Goal: Information Seeking & Learning: Learn about a topic

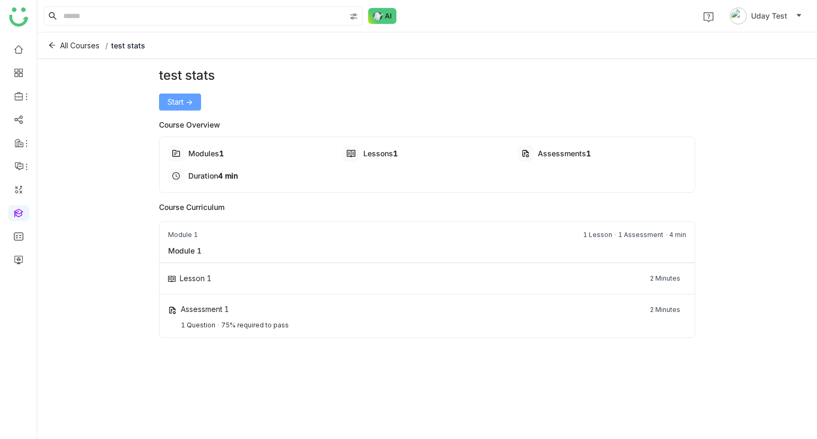
click at [177, 96] on span "Start ->" at bounding box center [180, 102] width 25 height 12
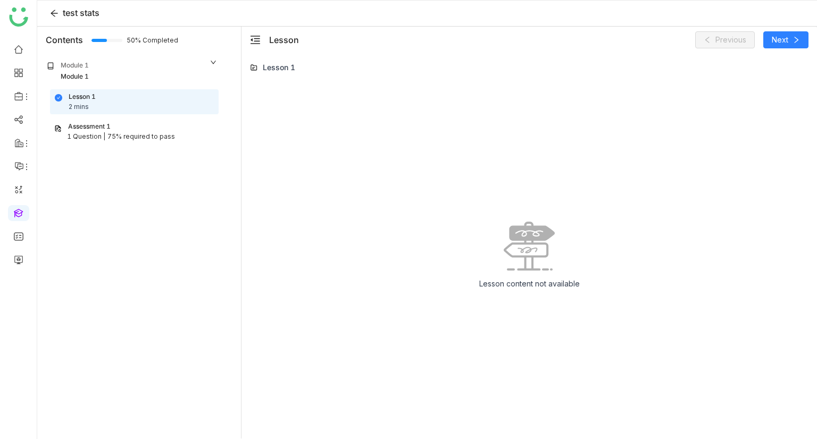
click at [117, 128] on div "Assessment 1" at bounding box center [134, 127] width 160 height 10
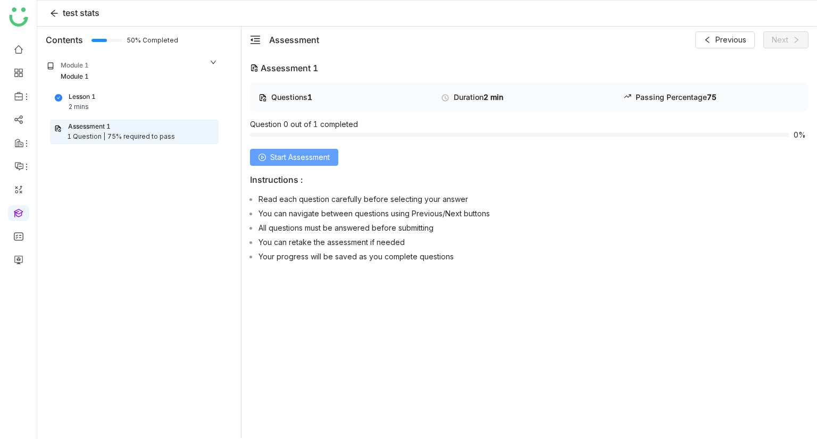
click at [274, 151] on button "Start Assessment" at bounding box center [294, 157] width 88 height 17
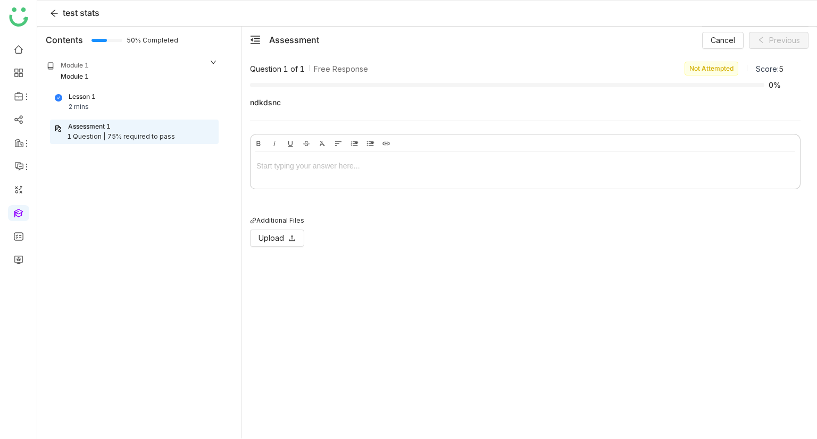
click at [289, 172] on div at bounding box center [526, 168] width 550 height 32
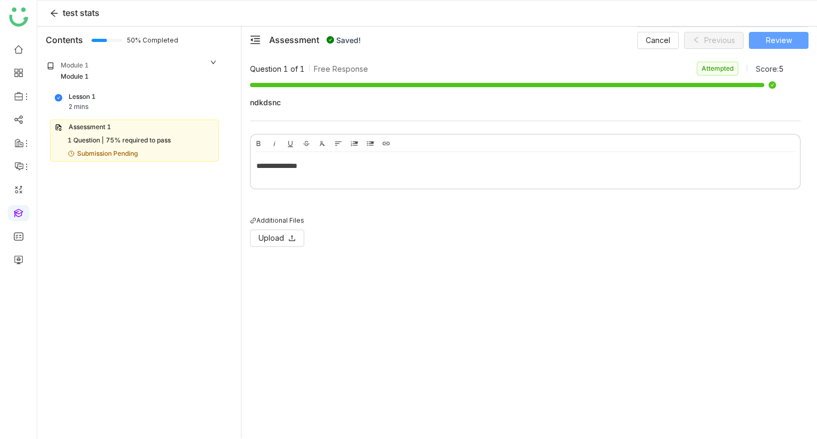
click at [783, 43] on span "Review" at bounding box center [779, 41] width 26 height 12
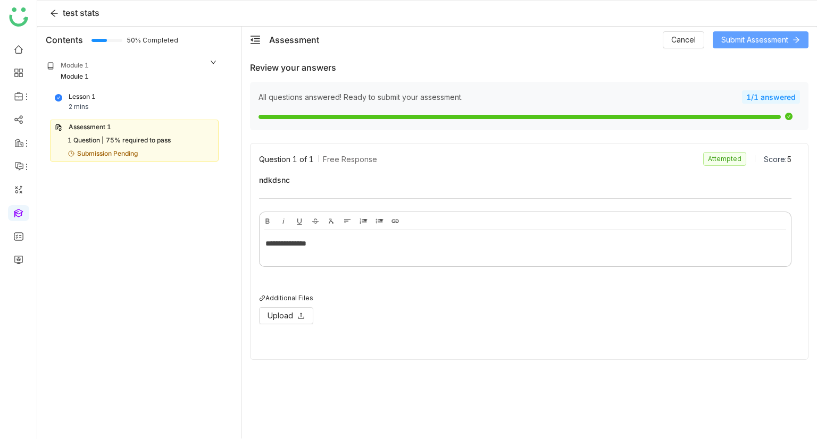
click at [783, 43] on span "Submit Assessment" at bounding box center [754, 40] width 67 height 12
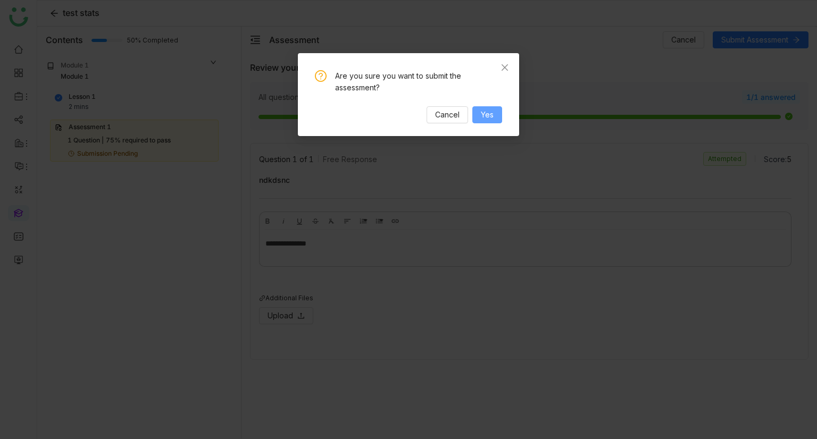
click at [477, 121] on button "Yes" at bounding box center [487, 114] width 30 height 17
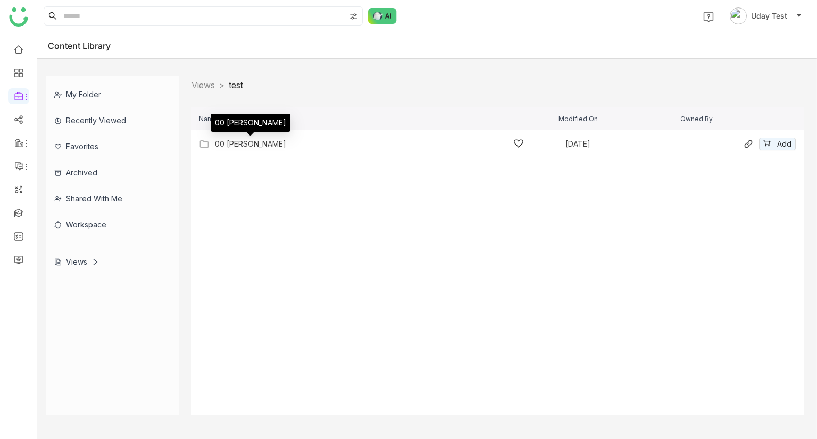
click at [232, 141] on div "00 Arif Folder" at bounding box center [250, 144] width 71 height 9
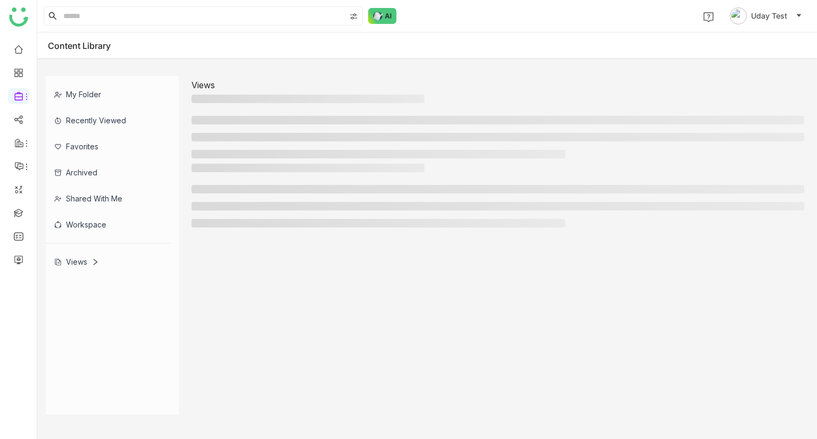
click at [232, 141] on ul at bounding box center [498, 137] width 613 height 43
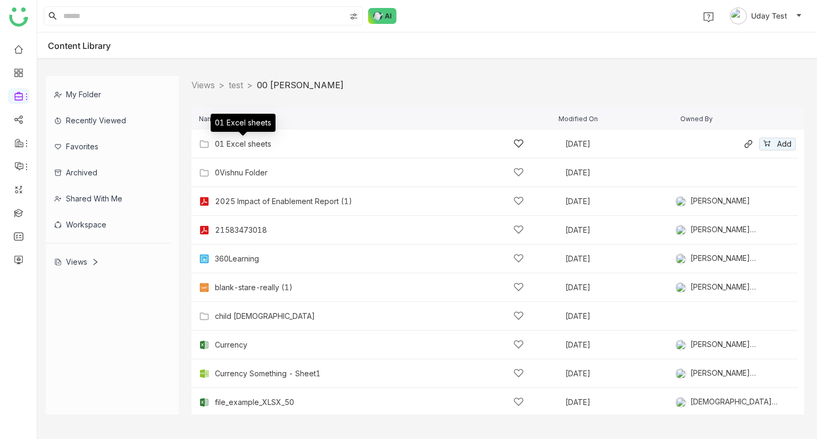
click at [232, 141] on div "01 Excel sheets" at bounding box center [243, 144] width 56 height 9
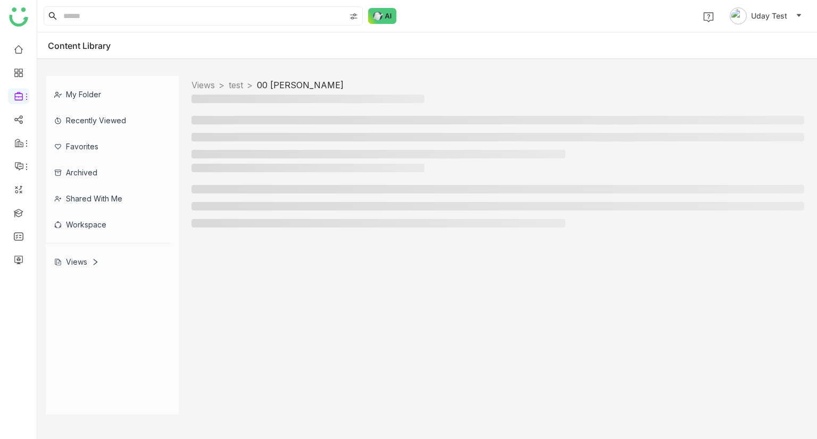
click at [232, 141] on li at bounding box center [498, 137] width 613 height 9
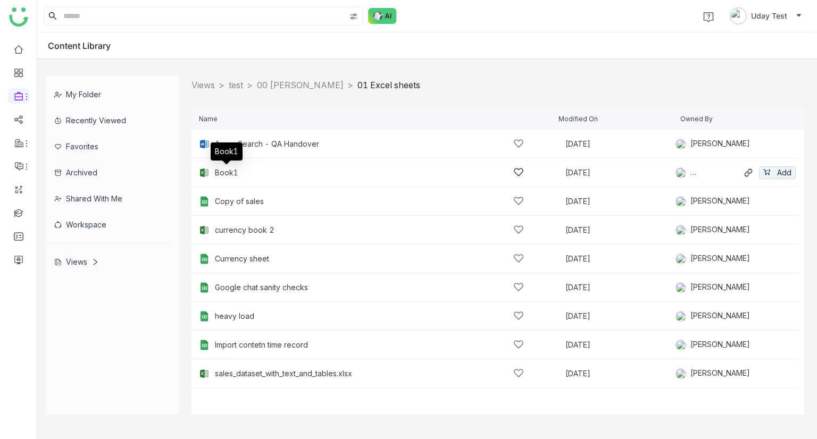
click at [236, 171] on div "Book1" at bounding box center [226, 173] width 23 height 9
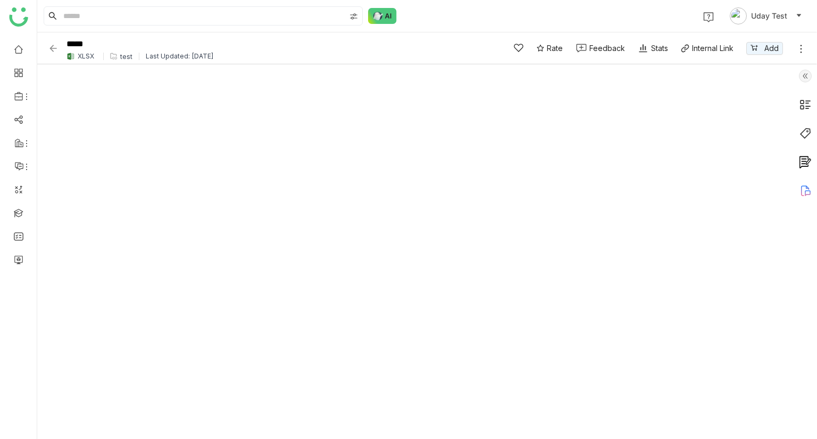
click at [55, 44] on img at bounding box center [53, 48] width 11 height 11
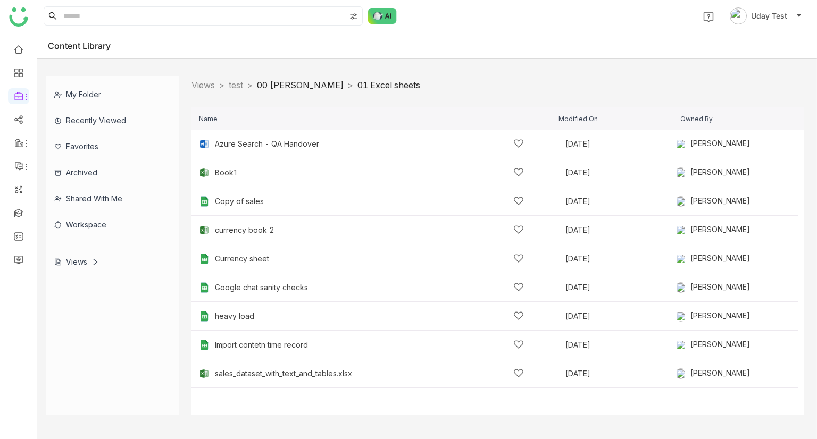
click at [283, 84] on link "00 Arif Folder" at bounding box center [300, 85] width 87 height 11
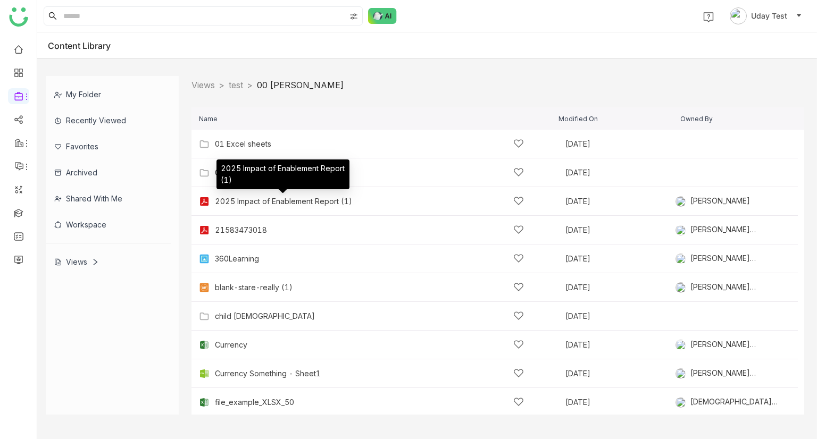
click at [246, 196] on div "2025 Impact of Enablement Report (1)" at bounding box center [283, 178] width 133 height 37
click at [251, 203] on div "2025 Impact of Enablement Report (1)" at bounding box center [283, 201] width 137 height 9
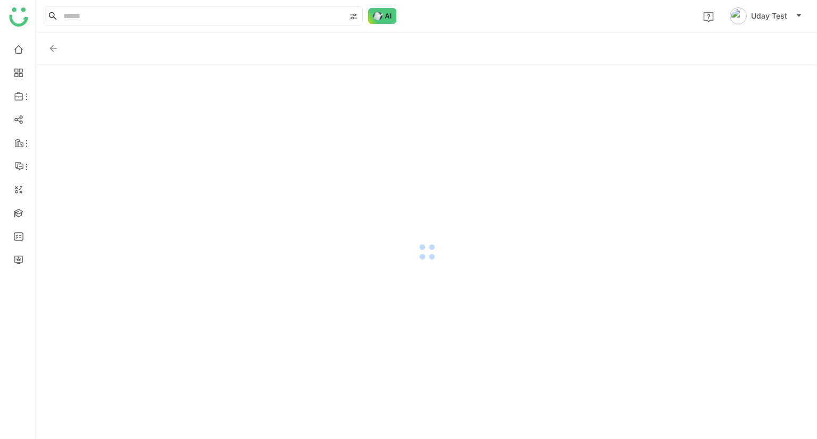
click at [251, 203] on div at bounding box center [427, 251] width 780 height 375
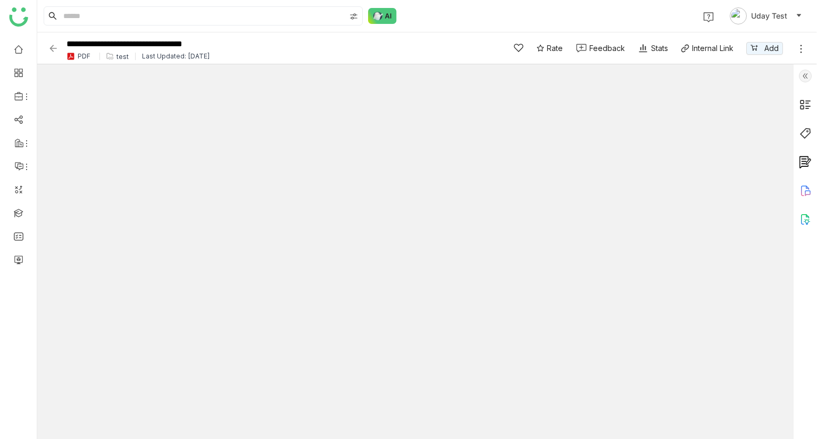
click at [54, 47] on img at bounding box center [53, 48] width 11 height 11
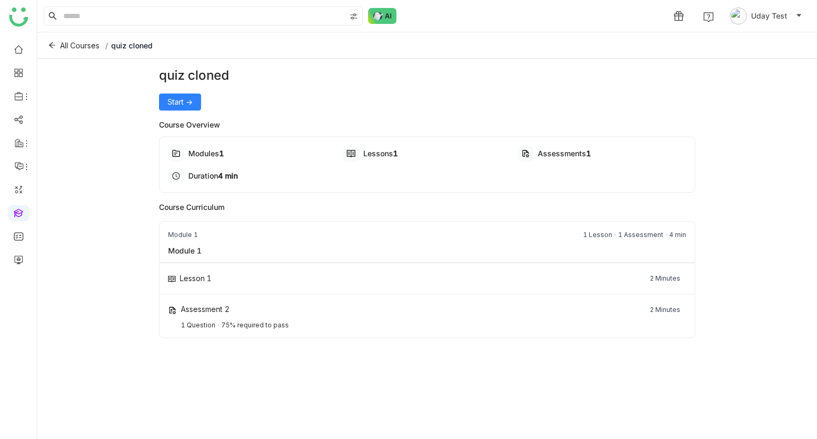
click at [186, 111] on div "quiz cloned Start -> Course Overview Modules 1 Lessons 1 Assessments 1 Duration…" at bounding box center [427, 247] width 537 height 362
click at [183, 103] on span "Start ->" at bounding box center [180, 102] width 25 height 12
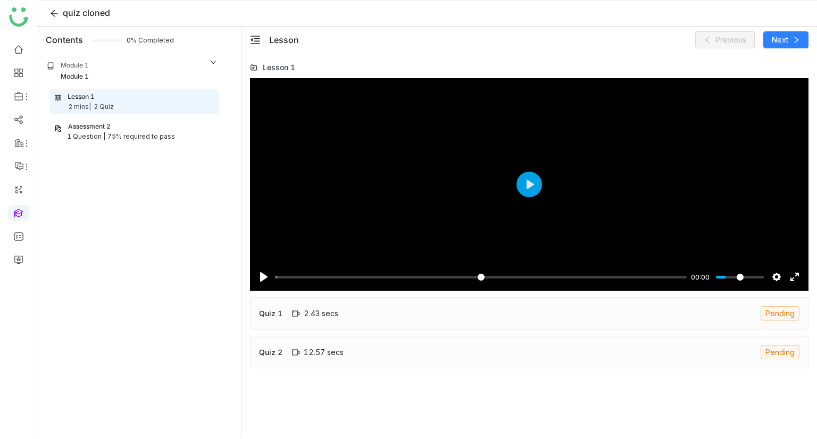
click at [460, 181] on div at bounding box center [529, 184] width 559 height 213
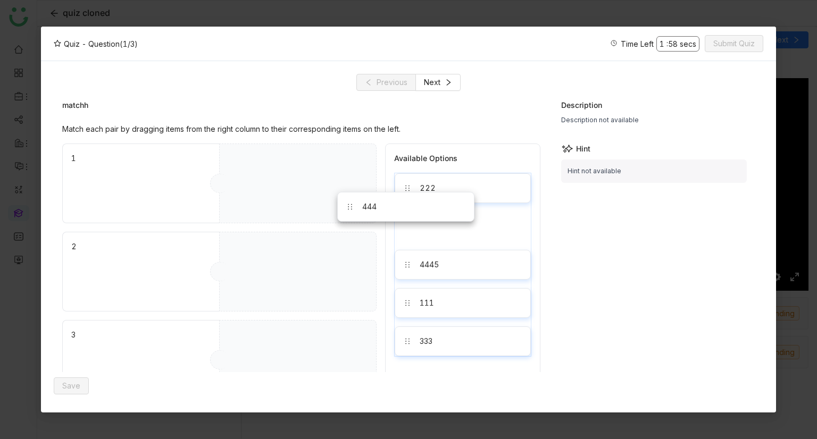
drag, startPoint x: 443, startPoint y: 227, endPoint x: 362, endPoint y: 196, distance: 86.4
drag, startPoint x: 462, startPoint y: 192, endPoint x: 362, endPoint y: 236, distance: 108.6
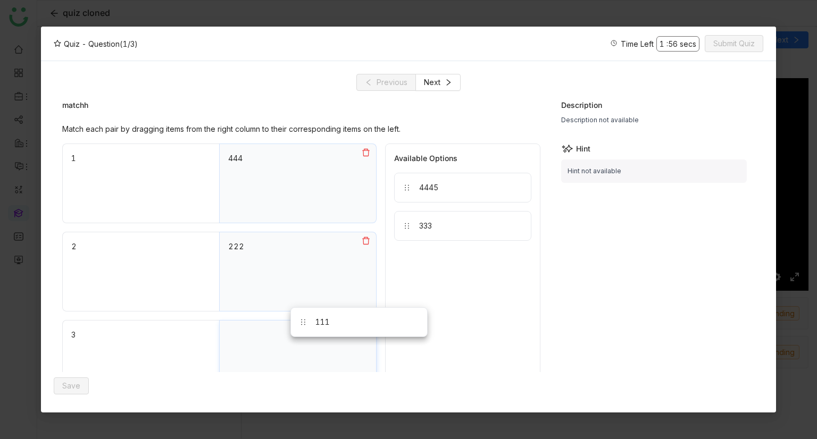
drag, startPoint x: 458, startPoint y: 225, endPoint x: 338, endPoint y: 333, distance: 161.6
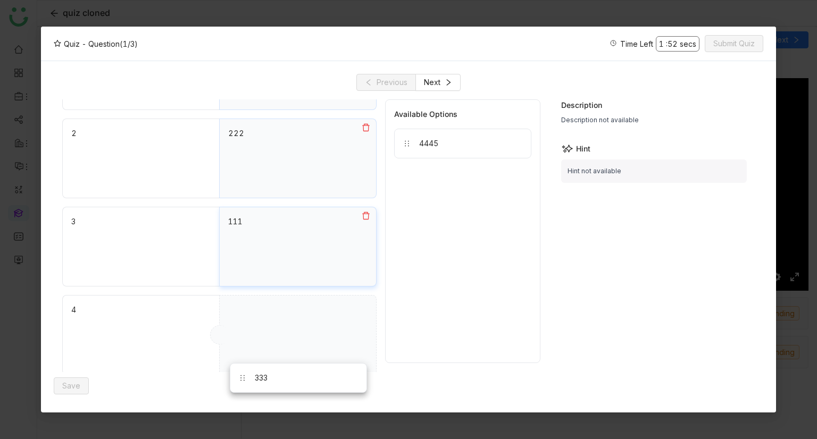
scroll to position [119, 0]
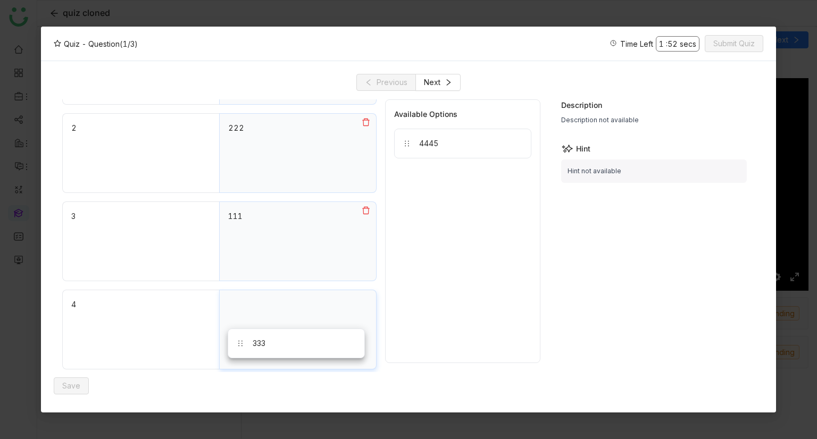
drag, startPoint x: 454, startPoint y: 227, endPoint x: 284, endPoint y: 333, distance: 200.6
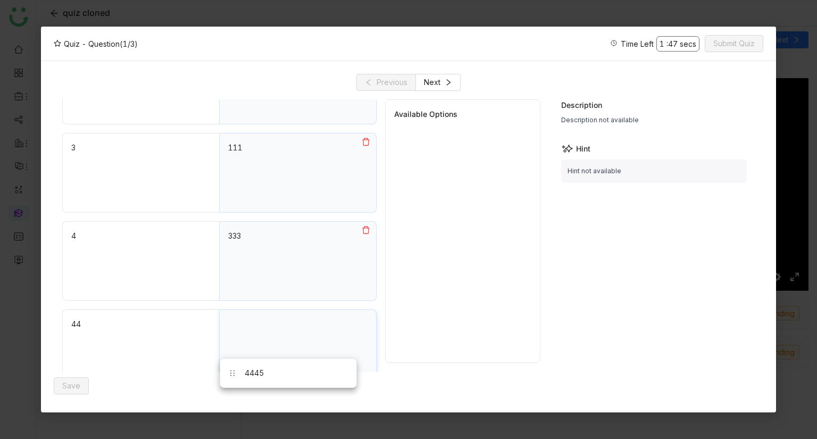
drag, startPoint x: 435, startPoint y: 147, endPoint x: 261, endPoint y: 375, distance: 286.4
click at [78, 383] on span "Save" at bounding box center [71, 386] width 18 height 12
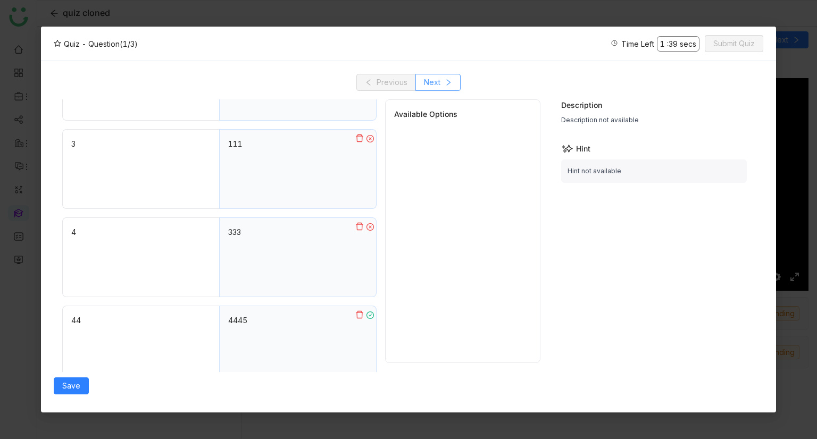
click at [437, 74] on button "Next" at bounding box center [437, 82] width 45 height 17
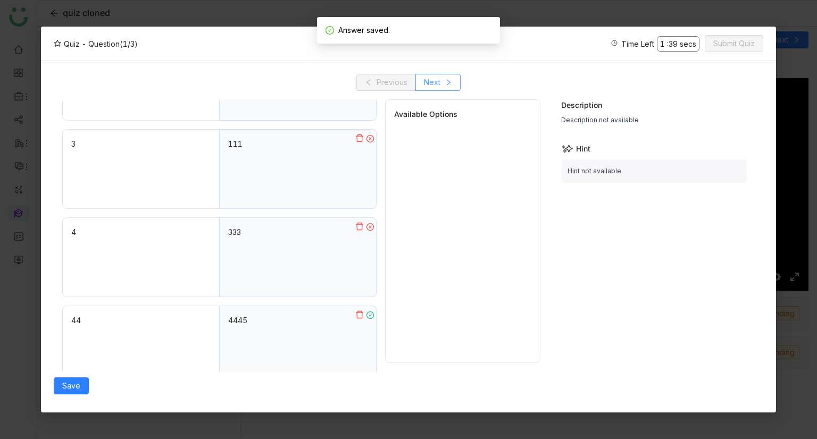
scroll to position [0, 0]
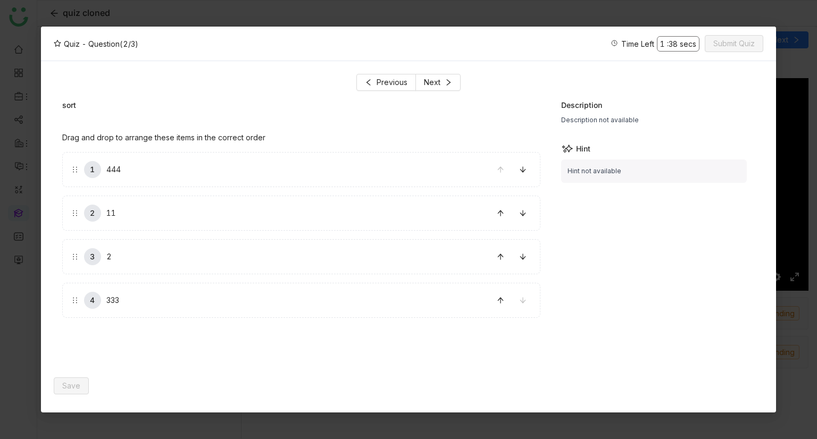
drag, startPoint x: 426, startPoint y: 179, endPoint x: 414, endPoint y: 237, distance: 59.2
drag, startPoint x: 376, startPoint y: 276, endPoint x: 365, endPoint y: 226, distance: 51.8
click at [365, 226] on div "1 11 2 444 3 2 4 333" at bounding box center [301, 235] width 478 height 166
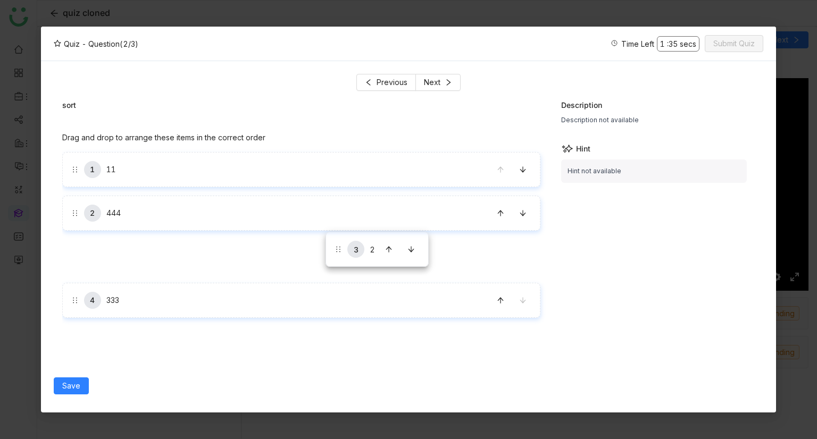
drag, startPoint x: 336, startPoint y: 269, endPoint x: 326, endPoint y: 232, distance: 38.2
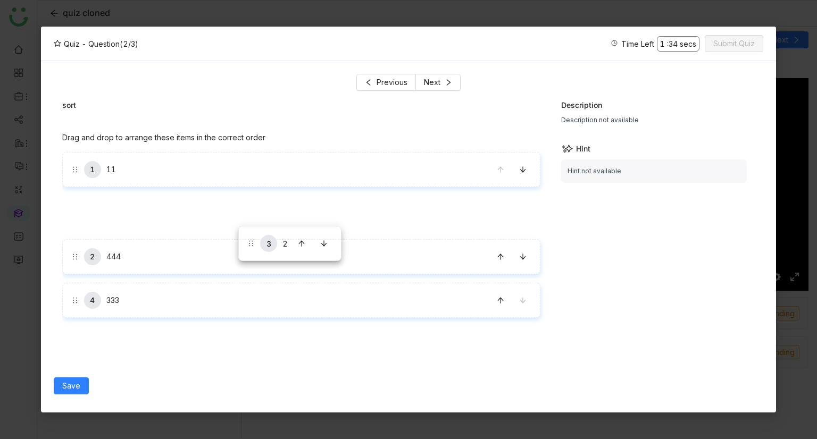
drag, startPoint x: 246, startPoint y: 265, endPoint x: 231, endPoint y: 211, distance: 55.8
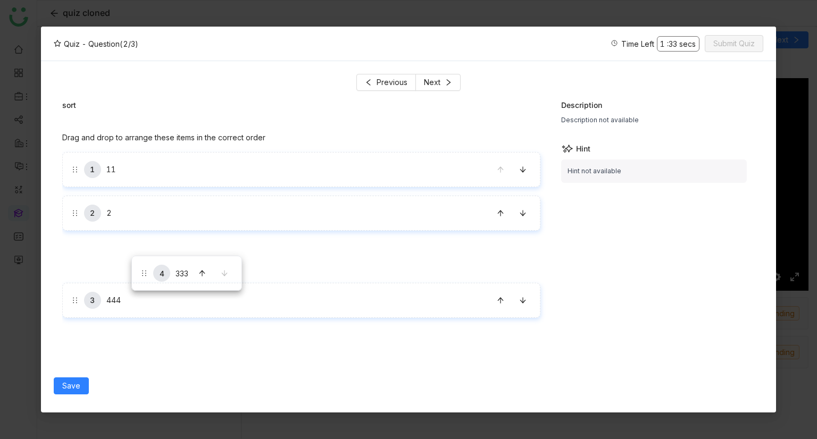
drag, startPoint x: 139, startPoint y: 298, endPoint x: 131, endPoint y: 254, distance: 44.9
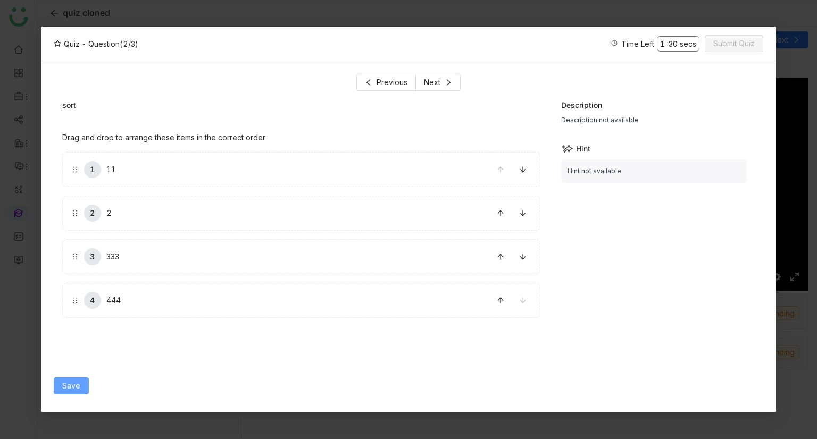
click at [68, 381] on span "Save" at bounding box center [71, 386] width 18 height 12
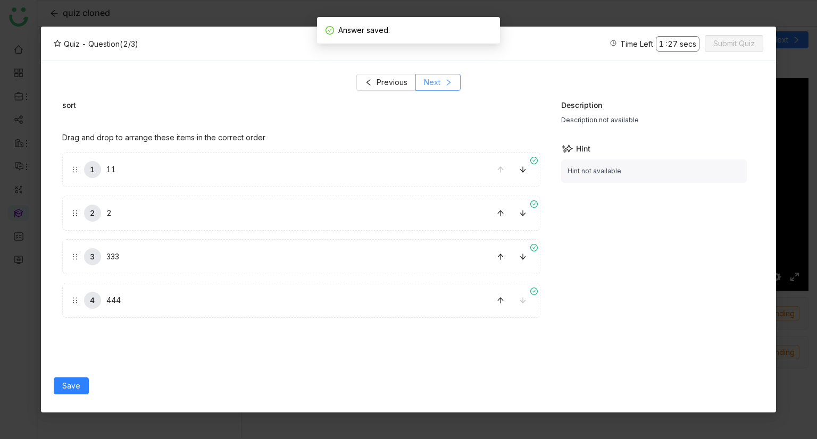
click at [436, 84] on span "Next" at bounding box center [432, 83] width 16 height 12
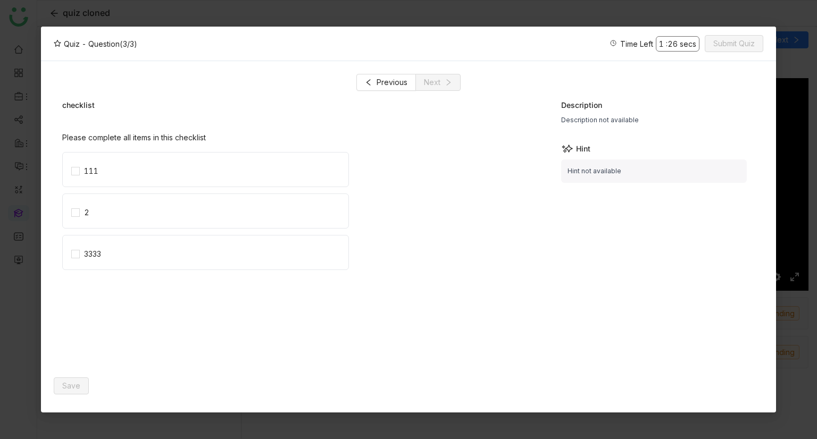
click at [185, 190] on div "111" at bounding box center [301, 172] width 478 height 41
click at [109, 185] on label "111" at bounding box center [209, 170] width 277 height 34
click at [106, 209] on label "2" at bounding box center [209, 211] width 277 height 34
click at [113, 245] on label "3333" at bounding box center [209, 253] width 277 height 34
click at [65, 388] on span "Save" at bounding box center [71, 386] width 18 height 12
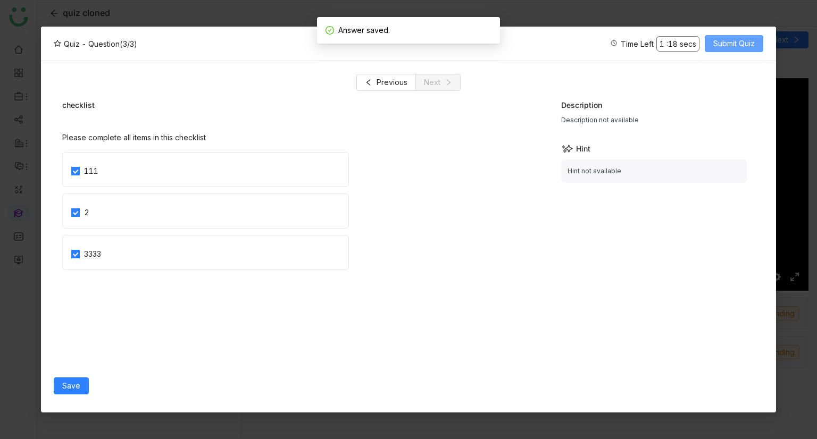
click at [719, 51] on button "Submit Quiz" at bounding box center [734, 43] width 59 height 17
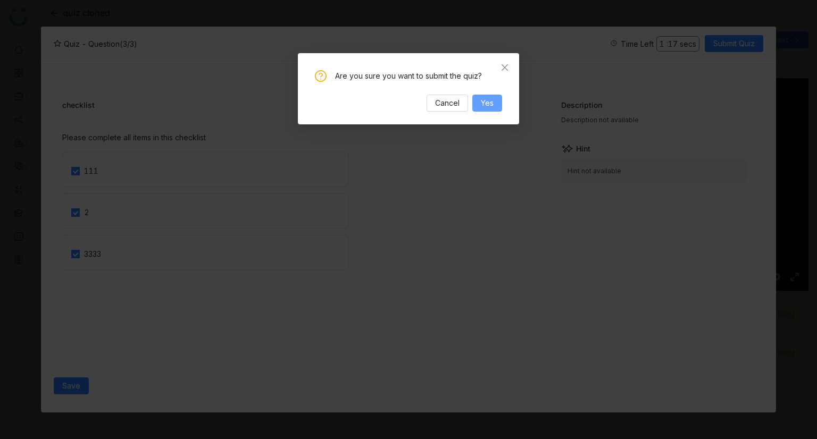
click at [495, 108] on button "Yes" at bounding box center [487, 103] width 30 height 17
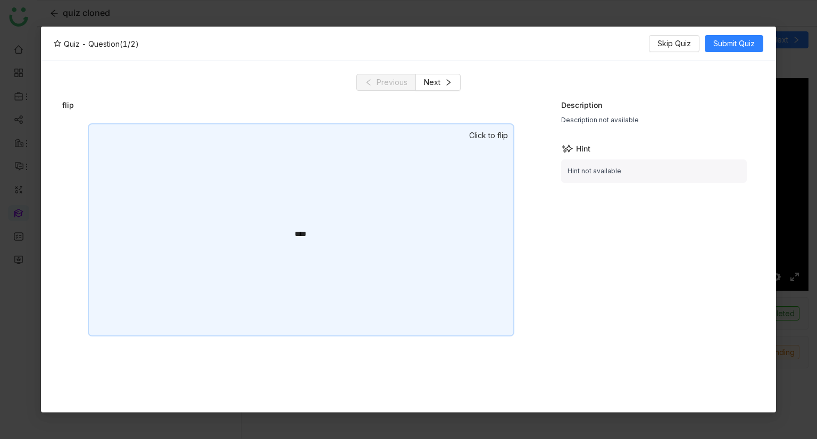
click at [379, 201] on div "****" at bounding box center [301, 229] width 427 height 213
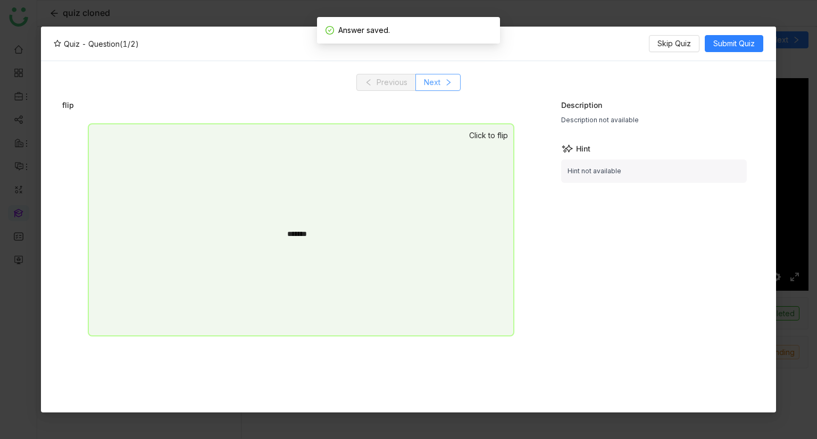
click at [435, 80] on span "Next" at bounding box center [432, 83] width 16 height 12
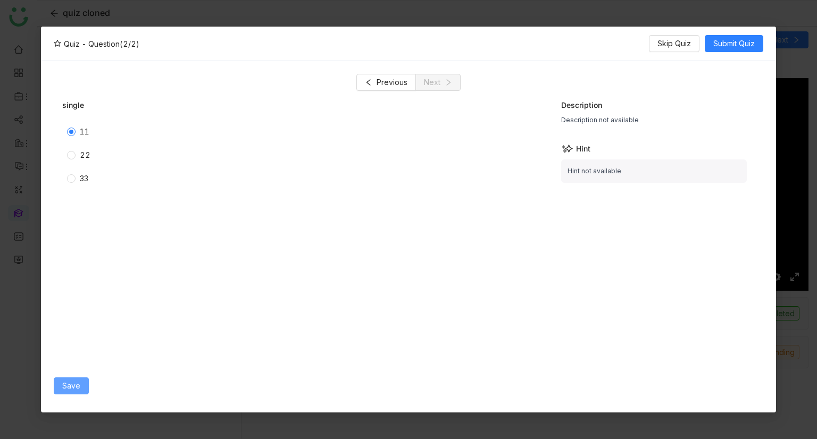
drag, startPoint x: 53, startPoint y: 393, endPoint x: 73, endPoint y: 386, distance: 21.4
click at [73, 386] on div "Previous Next single 11 22 33 Description Description not available Hint Hint n…" at bounding box center [408, 237] width 735 height 352
click at [73, 386] on span "Save" at bounding box center [71, 386] width 18 height 12
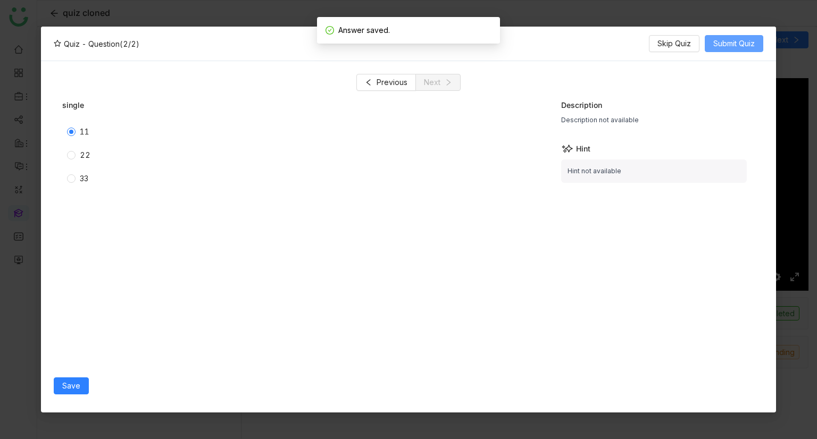
click at [721, 42] on span "Submit Quiz" at bounding box center [733, 44] width 41 height 12
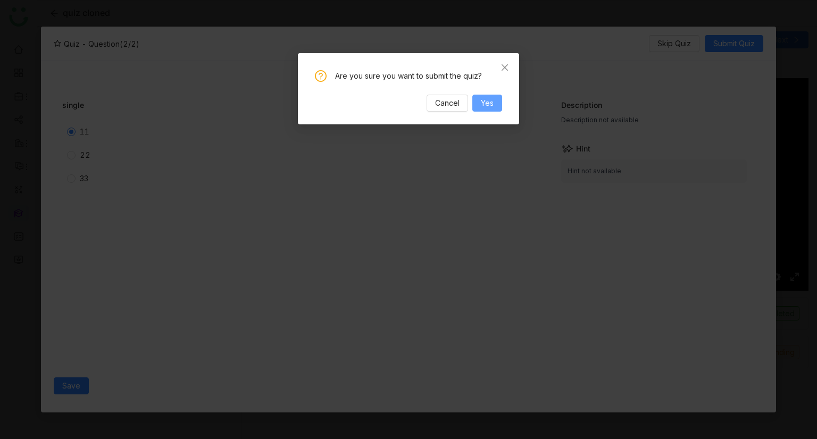
click at [491, 99] on span "Yes" at bounding box center [487, 103] width 13 height 12
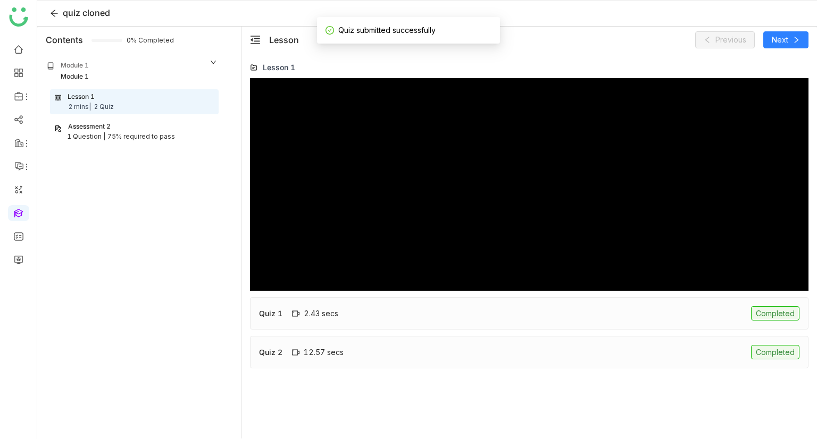
type input "***"
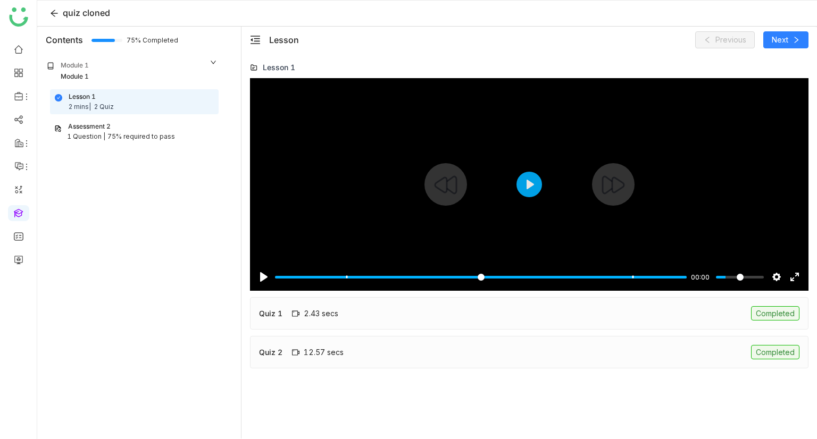
click at [126, 136] on div "75% required to pass" at bounding box center [141, 137] width 68 height 10
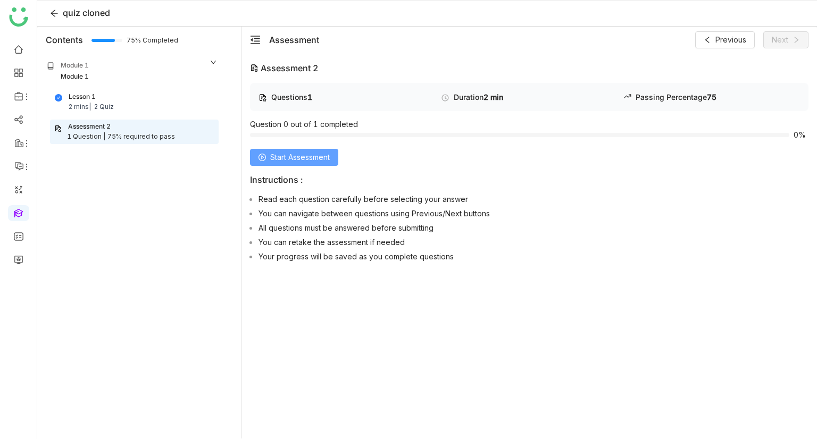
drag, startPoint x: 281, startPoint y: 167, endPoint x: 307, endPoint y: 151, distance: 30.8
click at [307, 151] on div "Questions 1 Duration 2 min Passing Percentage 75 Question 0 out of 1 completed …" at bounding box center [529, 175] width 559 height 184
click at [307, 151] on button "Start Assessment" at bounding box center [294, 157] width 88 height 17
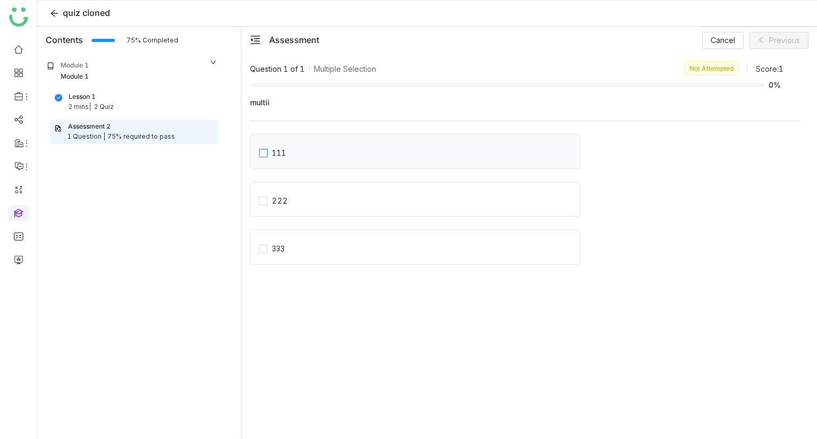
click at [308, 152] on label "111" at bounding box center [419, 151] width 321 height 15
click at [305, 186] on div "222" at bounding box center [415, 199] width 330 height 35
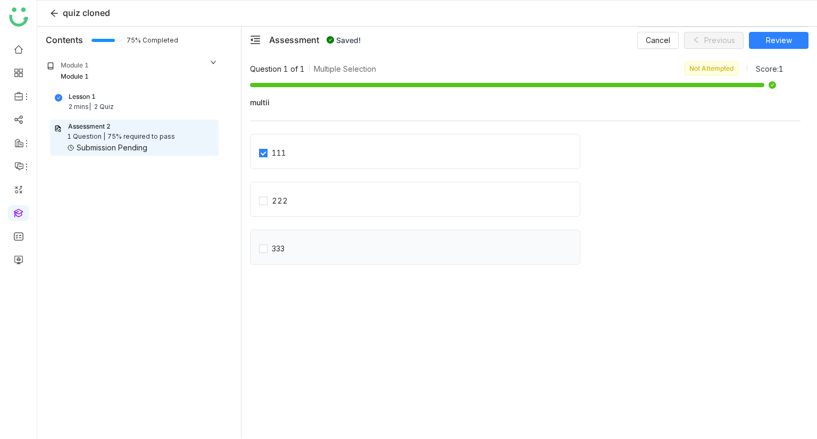
click at [304, 235] on div "333" at bounding box center [415, 247] width 330 height 35
click at [303, 208] on div "222" at bounding box center [415, 199] width 330 height 35
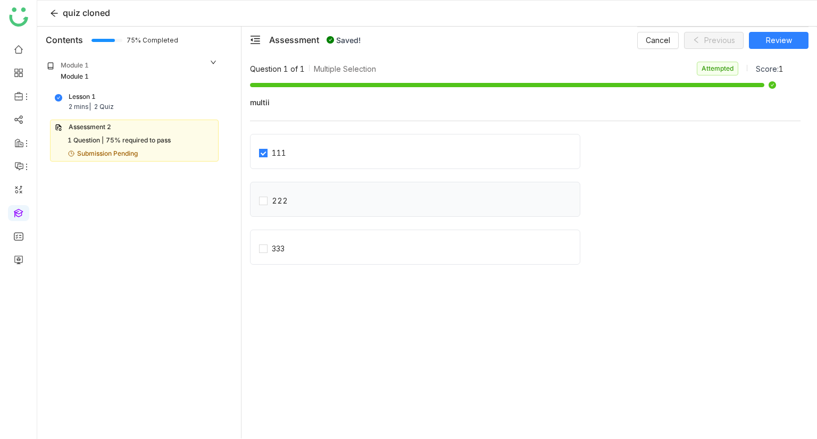
click at [270, 207] on div "222" at bounding box center [415, 199] width 330 height 35
click at [262, 205] on label "222" at bounding box center [419, 199] width 321 height 15
click at [264, 241] on label "333" at bounding box center [419, 247] width 321 height 15
click at [772, 35] on span "Review" at bounding box center [779, 41] width 26 height 12
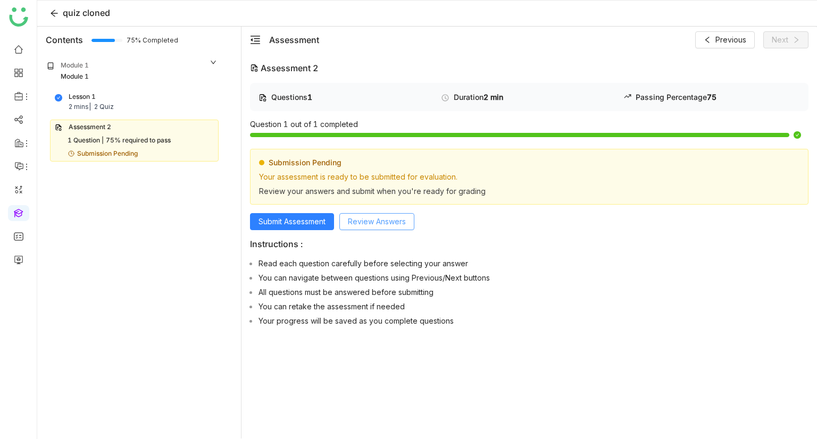
click at [369, 216] on span "Review Answers" at bounding box center [377, 222] width 58 height 12
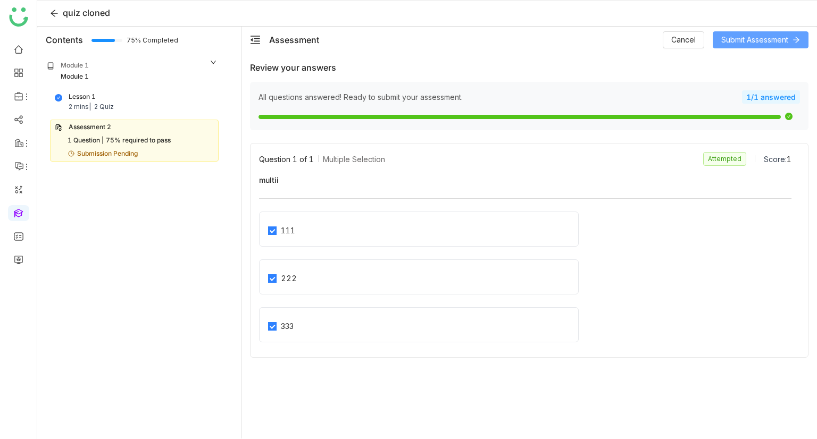
click at [724, 41] on span "Submit Assessment" at bounding box center [754, 40] width 67 height 12
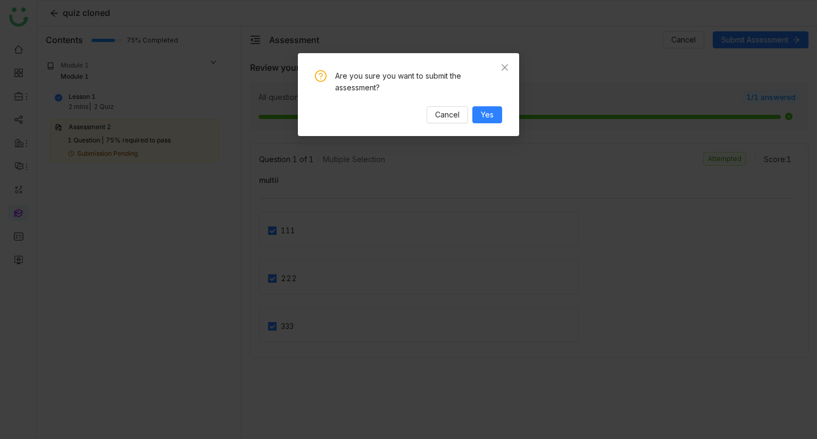
click at [488, 105] on div "Are you sure you want to submit the assessment? Cancel Yes" at bounding box center [408, 96] width 187 height 53
click at [489, 109] on span "Yes" at bounding box center [487, 115] width 13 height 12
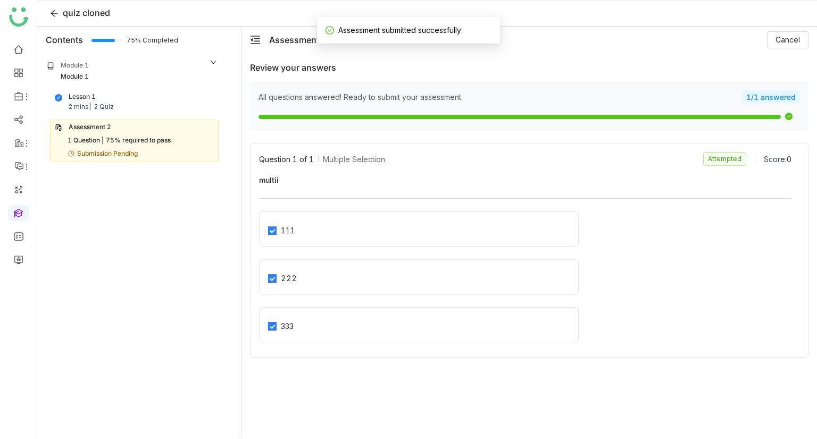
click at [489, 109] on div "All questions answered! Ready to submit your assessment. 1/1 answered" at bounding box center [529, 106] width 559 height 48
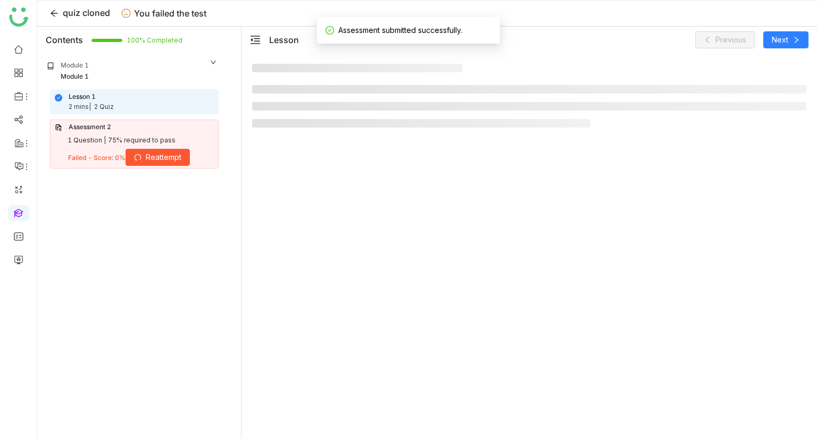
click at [489, 109] on li at bounding box center [529, 106] width 554 height 9
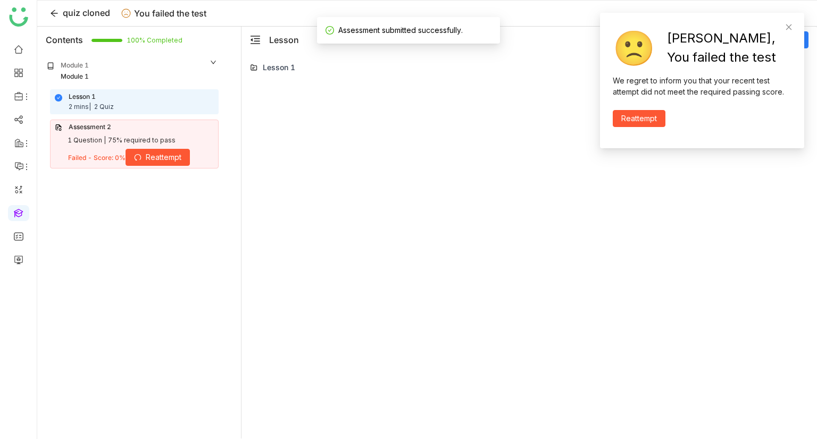
click at [489, 109] on div at bounding box center [529, 246] width 559 height 336
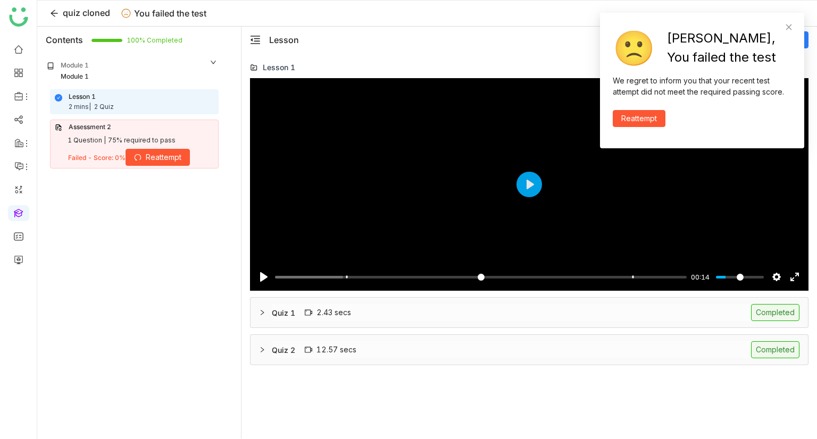
click at [135, 149] on button "Reattempt" at bounding box center [158, 157] width 64 height 17
click at [115, 112] on div "Lesson 1 2 mins | 2 Quiz" at bounding box center [135, 102] width 168 height 24
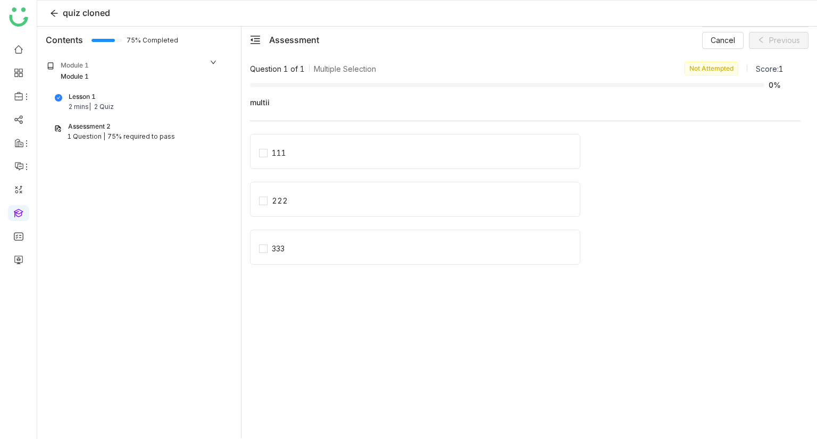
click at [105, 102] on div "2 Quiz" at bounding box center [104, 107] width 20 height 10
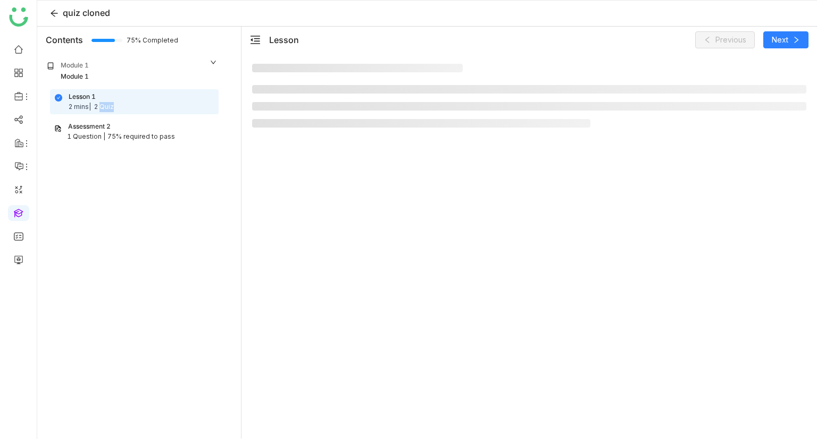
click at [105, 102] on div "2 Quiz" at bounding box center [104, 107] width 20 height 10
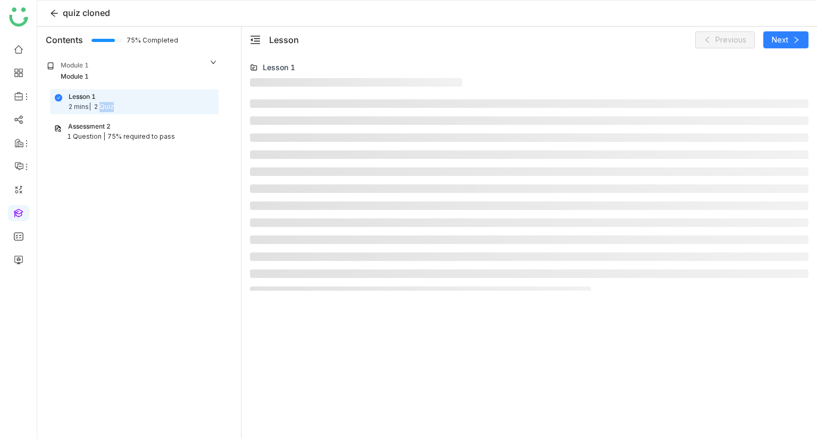
click at [105, 102] on div "2 Quiz" at bounding box center [104, 107] width 20 height 10
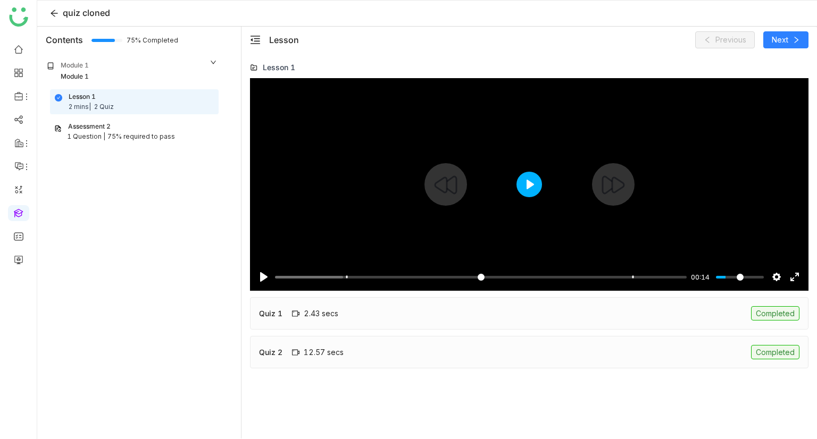
click at [519, 185] on button "Play" at bounding box center [530, 185] width 26 height 26
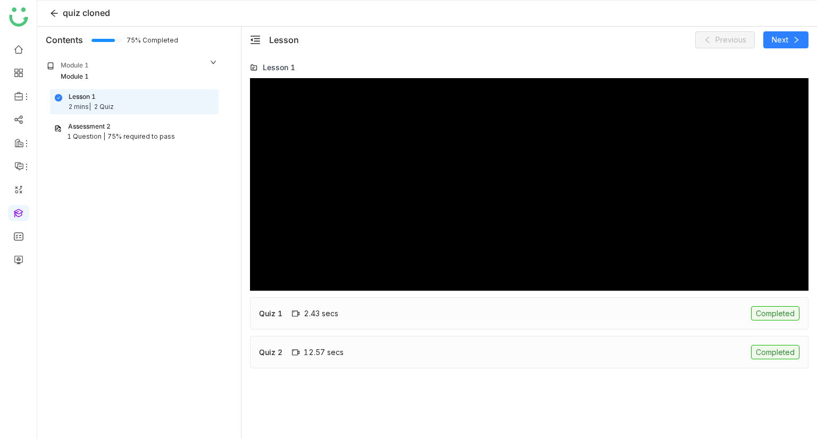
click at [366, 205] on div at bounding box center [529, 184] width 559 height 213
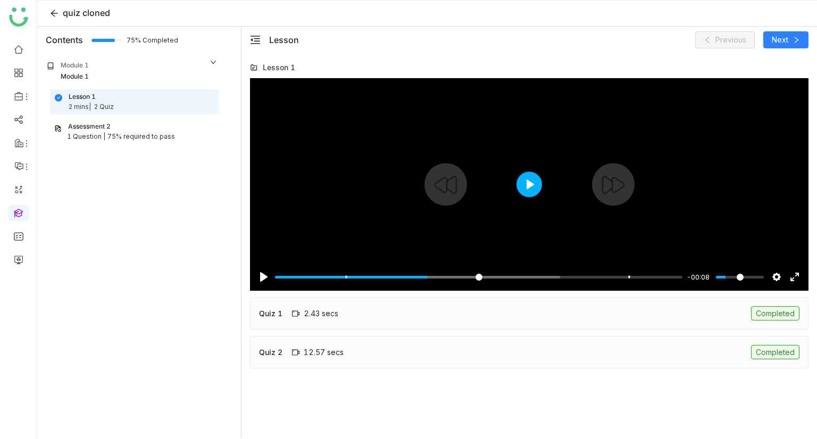
click at [523, 184] on button "Play" at bounding box center [530, 185] width 26 height 26
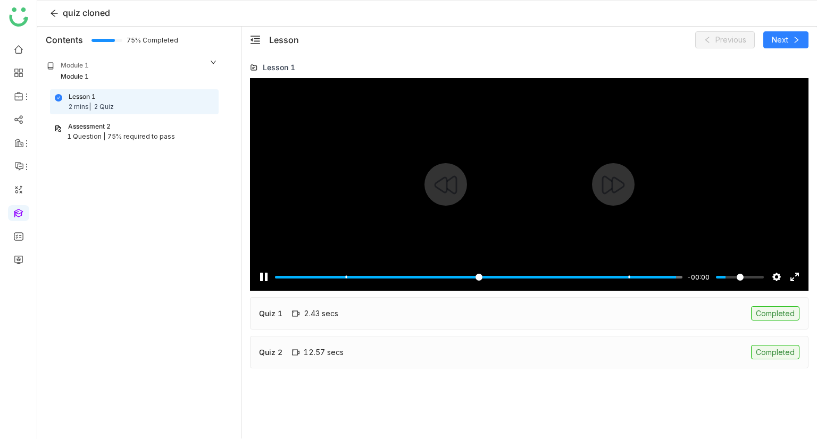
type input "***"
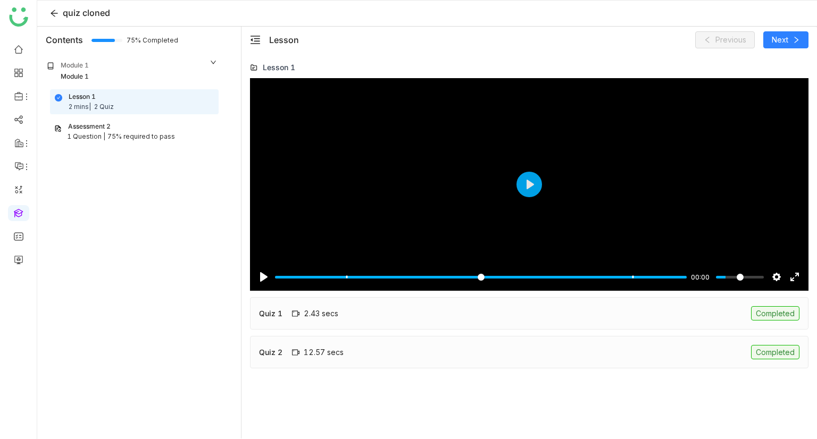
click at [61, 43] on div "Contents" at bounding box center [64, 40] width 37 height 13
click at [55, 12] on icon at bounding box center [54, 13] width 9 height 9
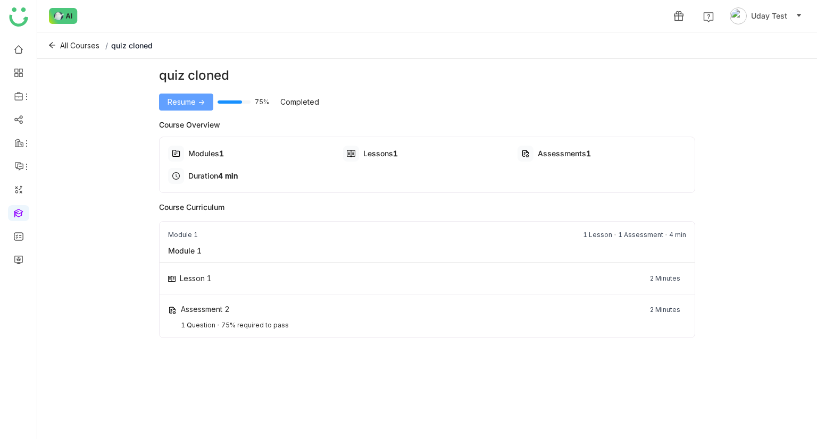
click at [183, 107] on button "Resume ->" at bounding box center [186, 102] width 54 height 17
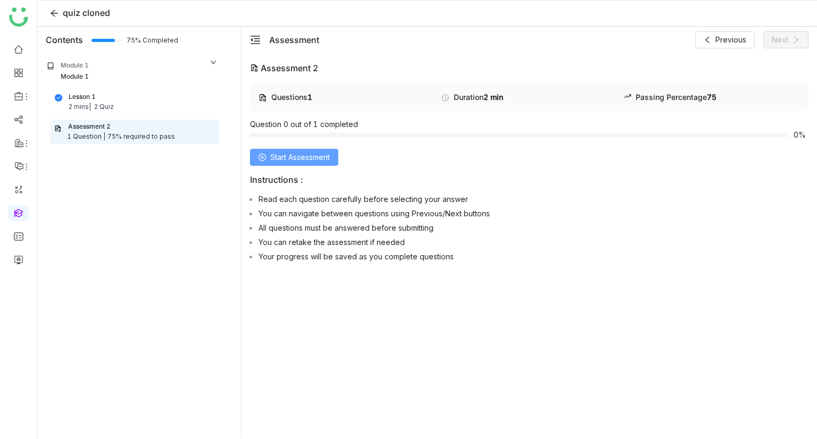
click at [279, 150] on button "Start Assessment" at bounding box center [294, 157] width 88 height 17
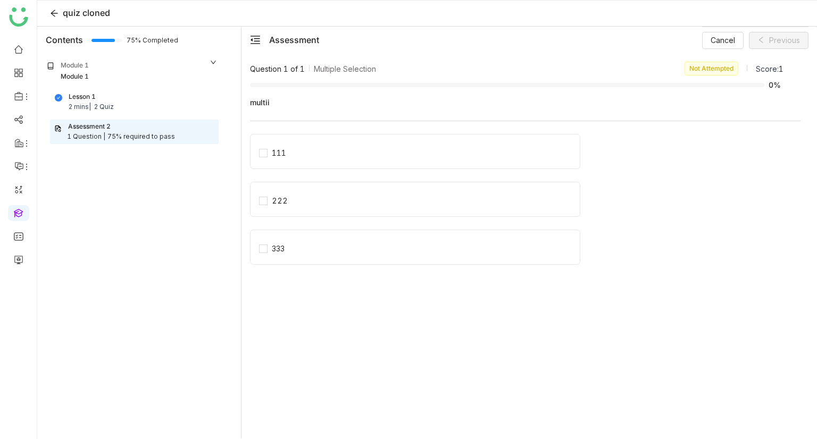
click at [279, 150] on div "111" at bounding box center [279, 153] width 14 height 12
click at [295, 186] on div "222" at bounding box center [415, 199] width 330 height 35
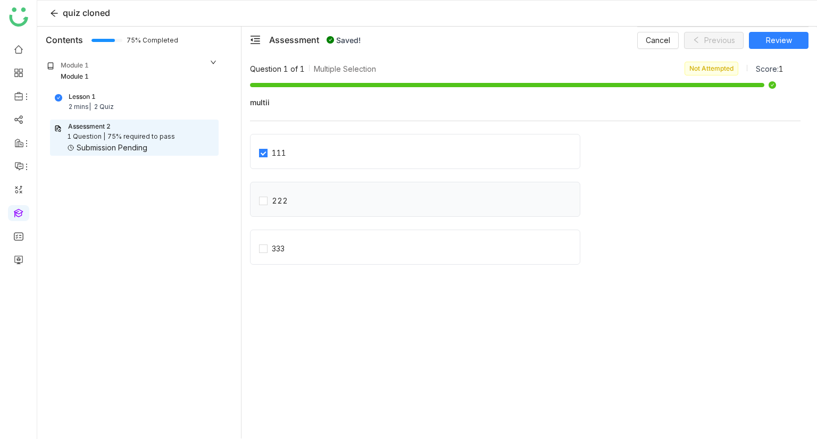
click at [301, 209] on div "222" at bounding box center [415, 199] width 330 height 35
click at [271, 203] on span "222" at bounding box center [280, 199] width 24 height 15
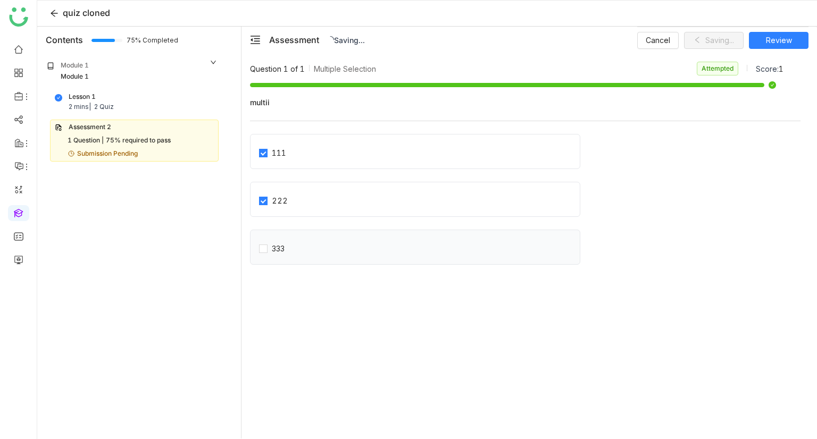
click at [276, 263] on div "333" at bounding box center [415, 247] width 330 height 35
click at [272, 247] on div "333" at bounding box center [278, 249] width 13 height 12
click at [762, 88] on div at bounding box center [517, 85] width 534 height 12
click at [778, 38] on span "Review" at bounding box center [779, 41] width 26 height 12
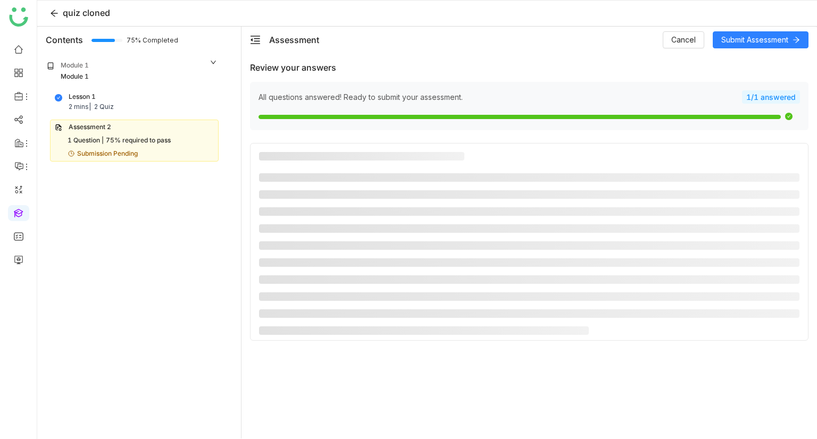
click at [778, 38] on span "Submit Assessment" at bounding box center [754, 40] width 67 height 12
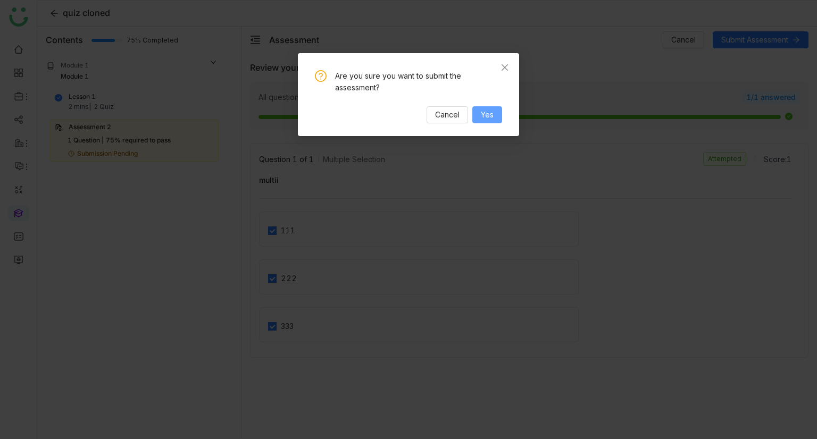
click at [486, 112] on span "Yes" at bounding box center [487, 115] width 13 height 12
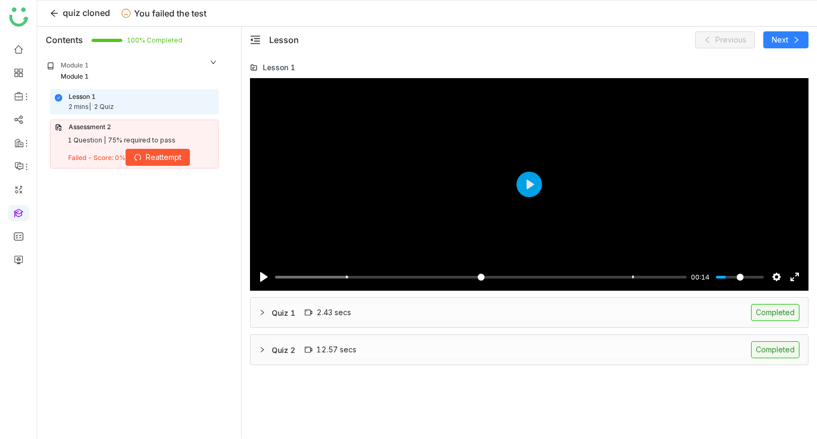
click at [264, 311] on icon at bounding box center [262, 313] width 6 height 6
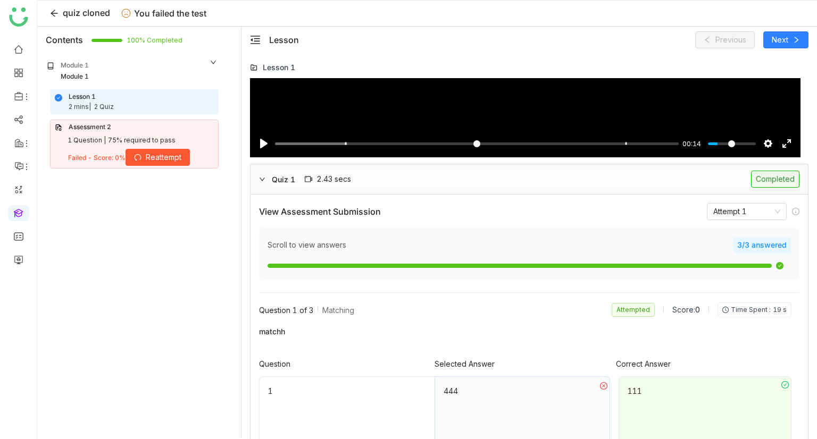
scroll to position [134, 0]
click at [725, 214] on nz-select-item "Attempt 1" at bounding box center [746, 211] width 67 height 16
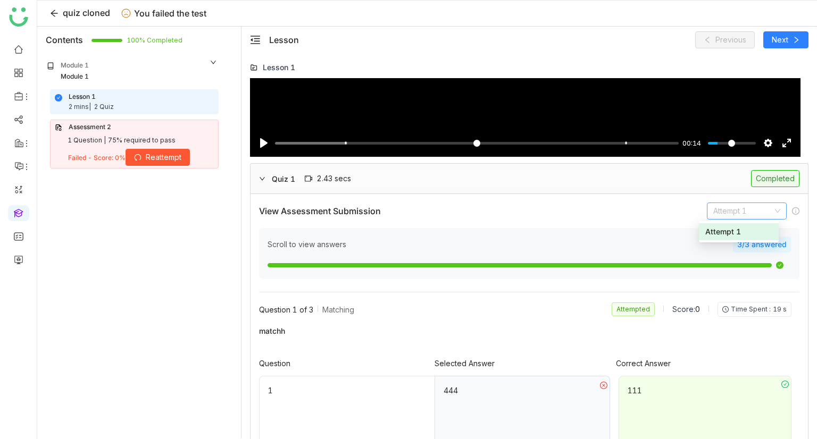
click at [580, 228] on div "Scroll to view answers 3/3 answered" at bounding box center [529, 253] width 541 height 51
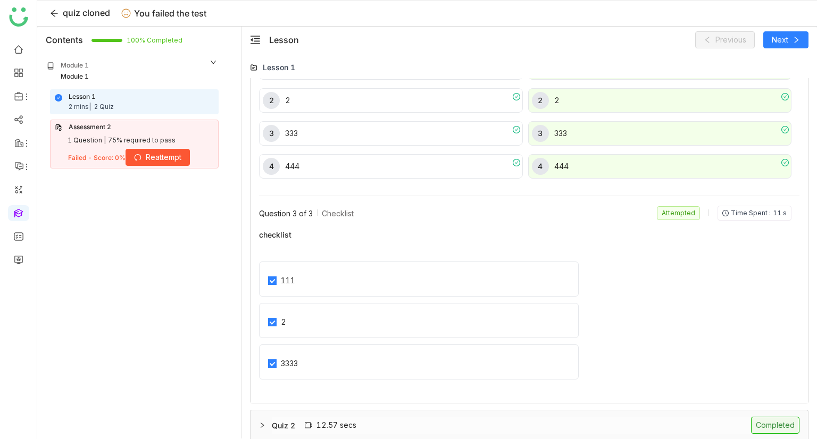
scroll to position [996, 0]
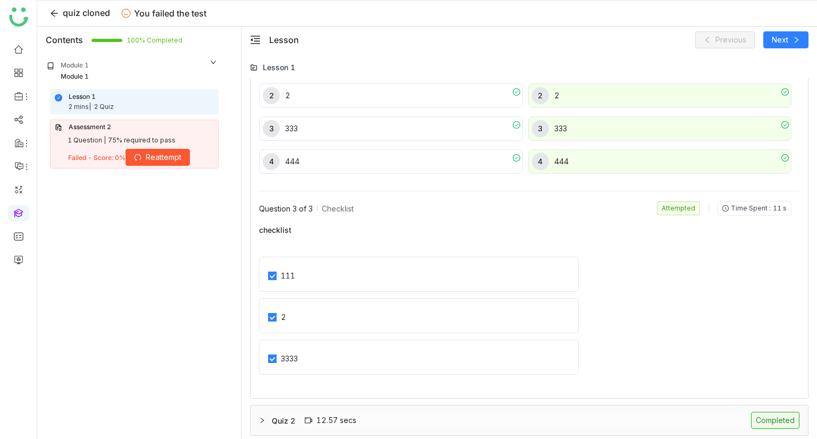
click at [337, 418] on div "12.57 secs" at bounding box center [331, 421] width 52 height 12
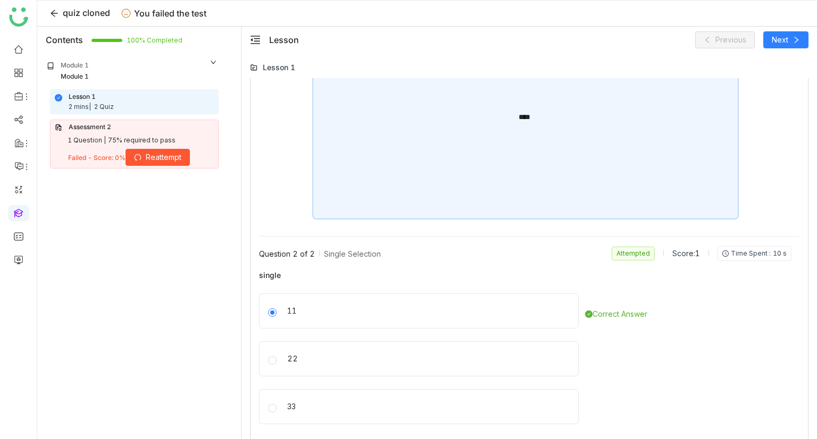
scroll to position [1592, 0]
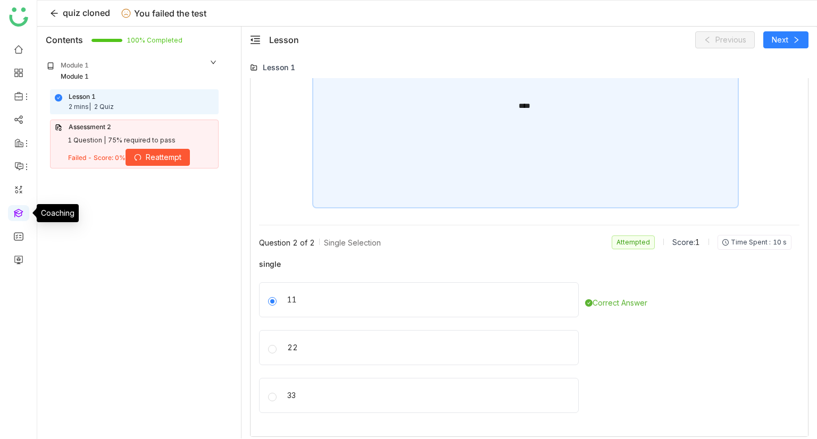
click at [15, 217] on link at bounding box center [19, 212] width 10 height 9
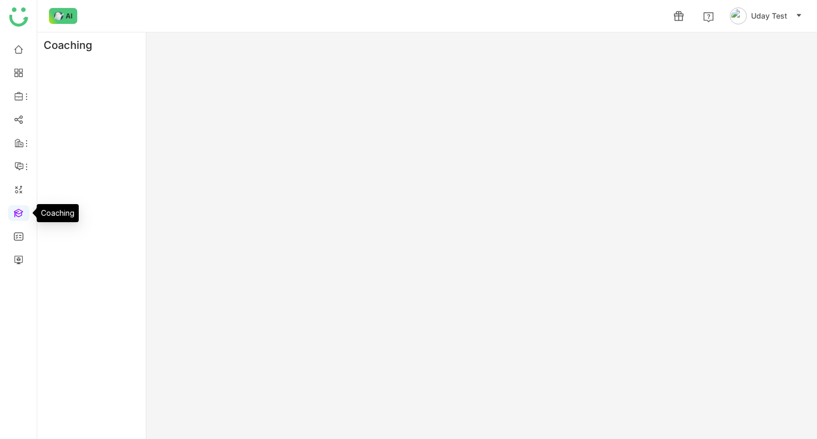
click at [15, 217] on link at bounding box center [19, 212] width 10 height 9
